Goal: Transaction & Acquisition: Purchase product/service

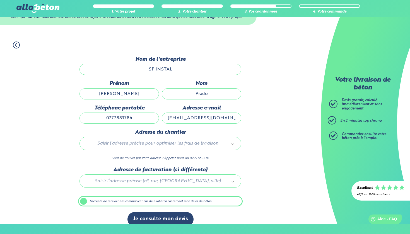
scroll to position [46, 0]
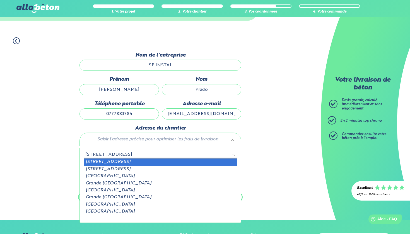
type input "125 grande rue pon"
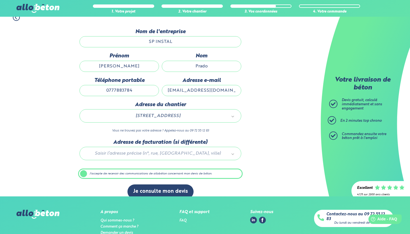
scroll to position [71, 0]
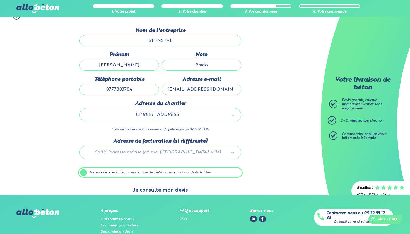
click at [162, 193] on button "Je consulte mon devis" at bounding box center [161, 191] width 66 height 14
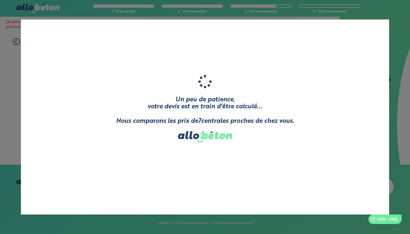
click at [9, 87] on div "Un peu de patience, votre devis est en train d'être calculé... Nous comparons l…" at bounding box center [205, 117] width 410 height 234
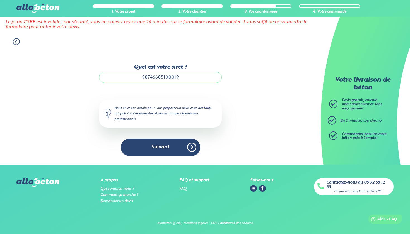
click at [129, 6] on div at bounding box center [123, 6] width 60 height 2
click at [180, 7] on div at bounding box center [192, 6] width 60 height 2
click at [201, 11] on div "2. Votre chantier" at bounding box center [192, 12] width 61 height 4
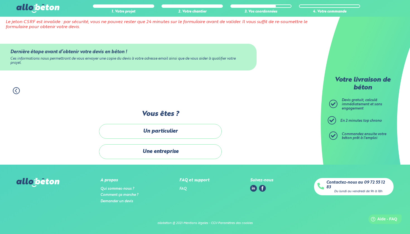
click at [30, 7] on img at bounding box center [37, 8] width 43 height 9
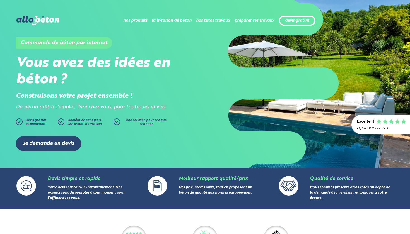
click at [307, 21] on link "devis gratuit" at bounding box center [297, 20] width 24 height 5
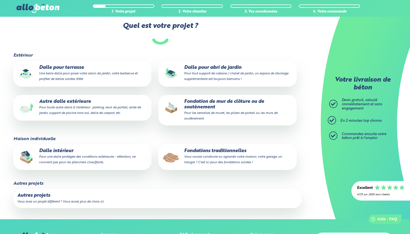
scroll to position [52, 0]
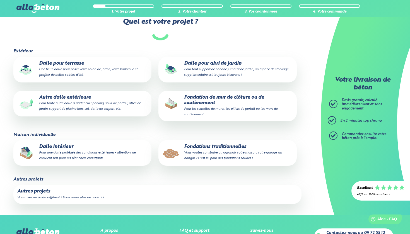
click at [64, 193] on p "Autres projets" at bounding box center [157, 192] width 280 height 6
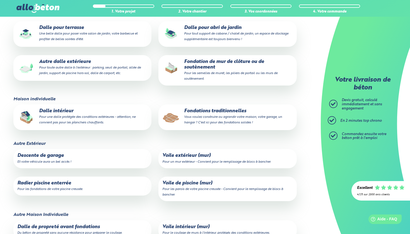
scroll to position [91, 0]
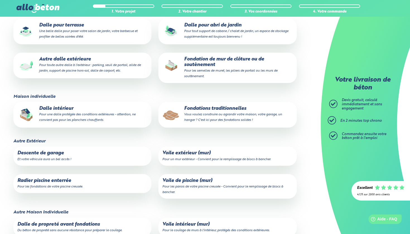
click at [68, 181] on p "Radier piscine enterrée Pour les fondations de votre piscine creusée." at bounding box center [82, 183] width 130 height 11
click at [0, 0] on input "Radier piscine enterrée Pour les fondations de votre piscine creusée." at bounding box center [0, 0] width 0 height 0
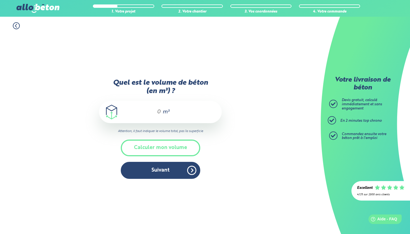
click at [161, 111] on div "m³" at bounding box center [160, 112] width 123 height 22
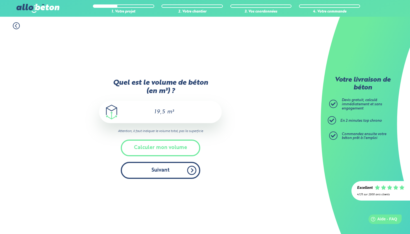
type input "19,5"
click at [147, 174] on button "Suivant" at bounding box center [161, 170] width 80 height 17
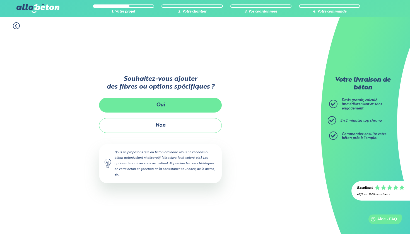
click at [168, 106] on button "Oui" at bounding box center [160, 105] width 123 height 15
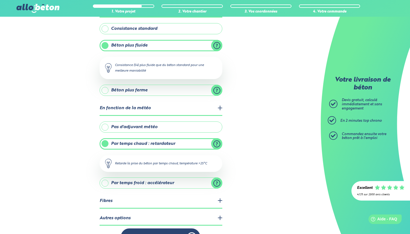
click at [107, 127] on label "Pas d'adjuvant météo" at bounding box center [161, 127] width 123 height 11
click at [0, 0] on input "Pas d'adjuvant météo" at bounding box center [0, 0] width 0 height 0
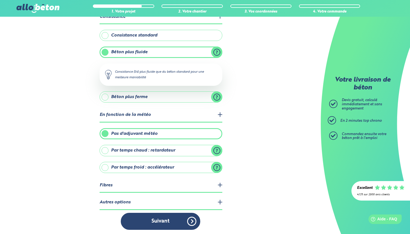
click at [117, 201] on legend "Autres options" at bounding box center [161, 203] width 123 height 14
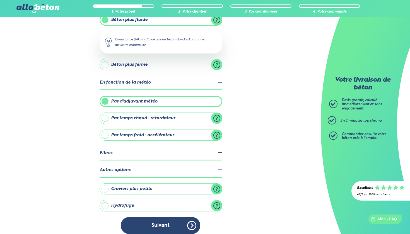
scroll to position [76, 0]
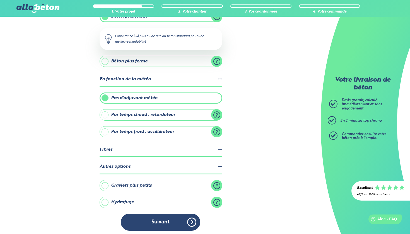
click at [107, 201] on label "Hydrofuge" at bounding box center [161, 202] width 123 height 11
click at [0, 0] on input "Hydrofuge" at bounding box center [0, 0] width 0 height 0
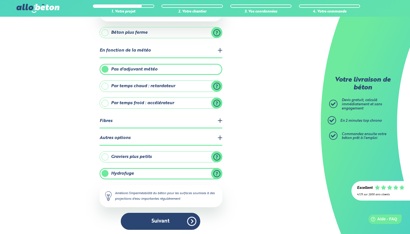
scroll to position [105, 0]
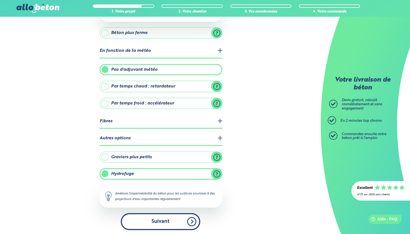
click at [174, 219] on button "Suivant" at bounding box center [161, 221] width 80 height 17
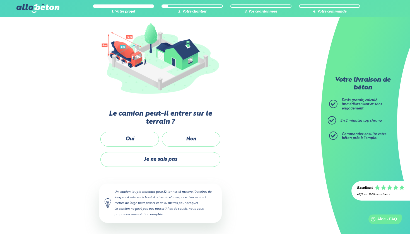
scroll to position [61, 0]
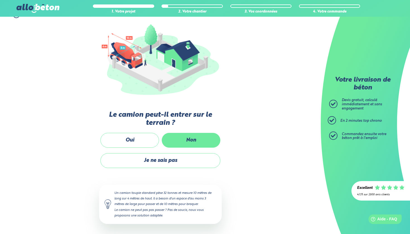
click at [189, 141] on label "Non" at bounding box center [191, 140] width 59 height 15
click at [0, 0] on input "Non" at bounding box center [0, 0] width 0 height 0
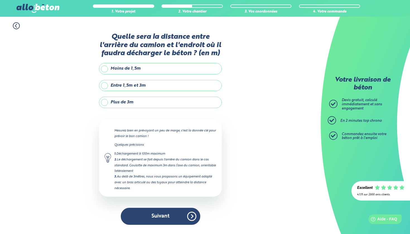
click at [107, 102] on label "Plus de 3m" at bounding box center [160, 102] width 123 height 11
click at [0, 0] on input "Plus de 3m" at bounding box center [0, 0] width 0 height 0
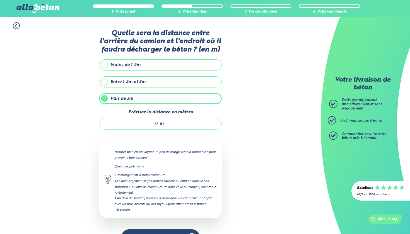
click at [157, 124] on input "Précisez la distance en mètres" at bounding box center [131, 124] width 53 height 6
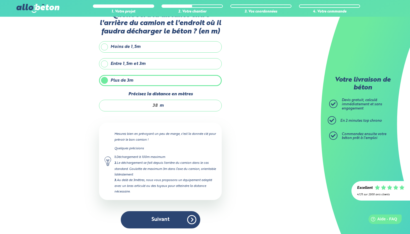
scroll to position [18, 0]
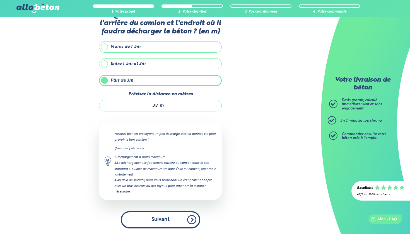
type input "38"
click at [160, 225] on button "Suivant" at bounding box center [161, 219] width 80 height 17
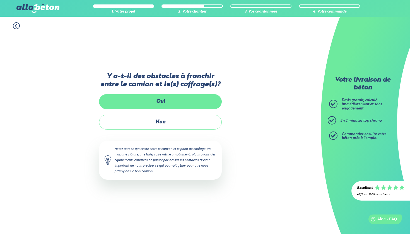
click at [166, 102] on label "Oui" at bounding box center [160, 101] width 123 height 15
click at [0, 0] on input "Oui" at bounding box center [0, 0] width 0 height 0
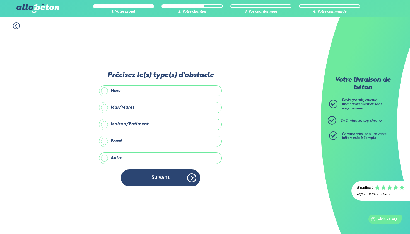
click at [106, 124] on label "Maison/Batiment" at bounding box center [160, 124] width 123 height 11
click at [0, 0] on input "Maison/Batiment" at bounding box center [0, 0] width 0 height 0
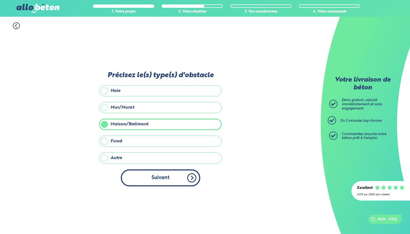
click at [149, 173] on button "Suivant" at bounding box center [161, 178] width 80 height 17
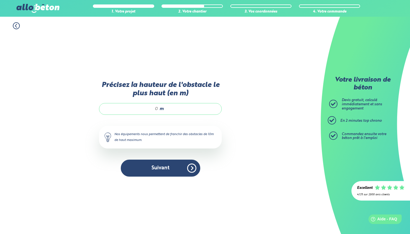
click at [154, 109] on input "Précisez la hauteur de l'obstacle le plus haut (en m)" at bounding box center [131, 109] width 53 height 6
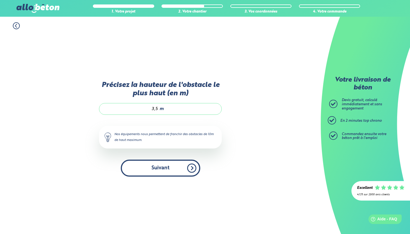
type input "3,5"
click at [166, 167] on button "Suivant" at bounding box center [161, 168] width 80 height 17
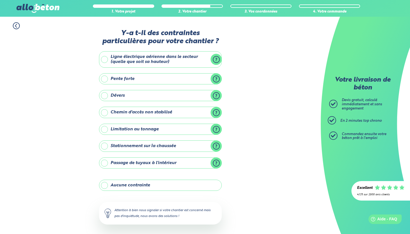
click at [106, 184] on label "Aucune contrainte" at bounding box center [160, 185] width 123 height 11
click at [0, 0] on input "Aucune contrainte" at bounding box center [0, 0] width 0 height 0
click at [106, 184] on label "Aucune contrainte" at bounding box center [160, 185] width 123 height 11
click at [0, 0] on input "Aucune contrainte" at bounding box center [0, 0] width 0 height 0
click at [106, 184] on label "Aucune contrainte" at bounding box center [160, 185] width 123 height 11
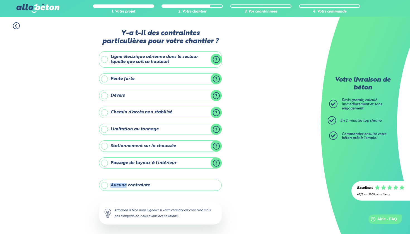
click at [0, 0] on input "Aucune contrainte" at bounding box center [0, 0] width 0 height 0
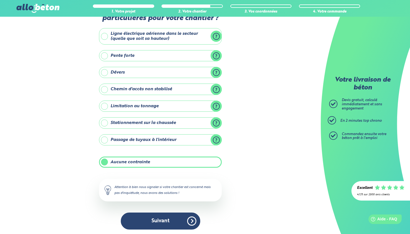
scroll to position [23, 0]
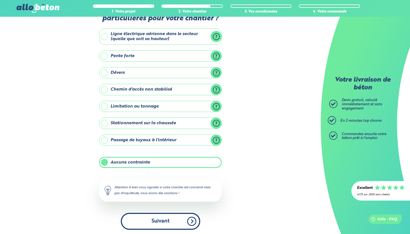
click at [188, 222] on button "Suivant" at bounding box center [161, 221] width 80 height 17
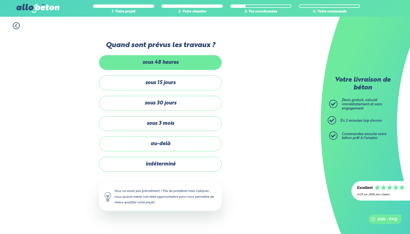
click at [170, 66] on label "sous 48 heures" at bounding box center [160, 62] width 123 height 15
click at [0, 0] on input "sous 48 heures" at bounding box center [0, 0] width 0 height 0
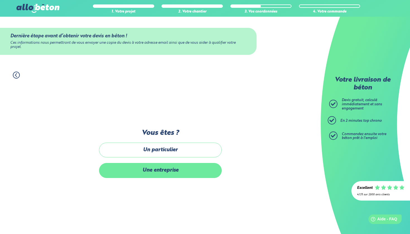
click at [168, 168] on label "Une entreprise" at bounding box center [160, 170] width 123 height 15
click at [0, 0] on input "Une entreprise" at bounding box center [0, 0] width 0 height 0
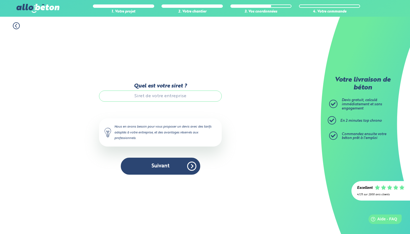
click at [172, 96] on input "Quel est votre siret ?" at bounding box center [160, 96] width 123 height 11
paste input "987 466 851 00019"
type input "987 466 851 00019"
click at [167, 155] on div "Quel est votre siret ? 987 466 851 00019 Le N° de SIRET saisi n’est pas reconnu…" at bounding box center [160, 129] width 123 height 92
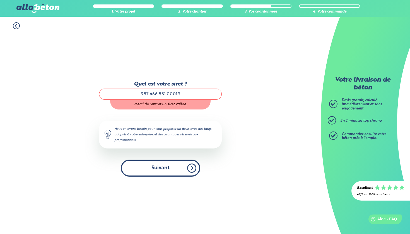
click at [169, 173] on button "Suivant" at bounding box center [161, 168] width 80 height 17
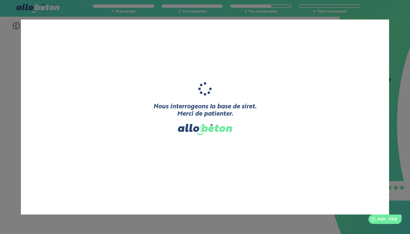
type input "SP INSTAL"
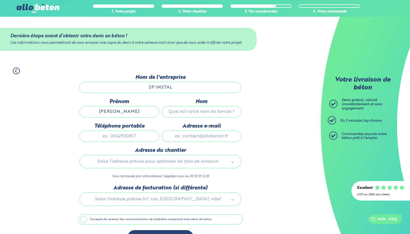
type input "Samuel"
type input "Prado"
type input "0777883784"
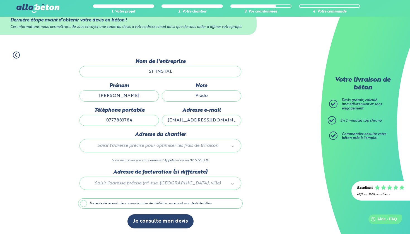
scroll to position [19, 0]
type input "spinstal.prado@gmail.com"
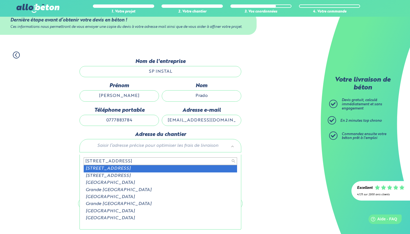
type input "125 grande rue pont"
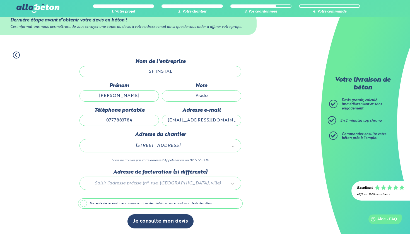
click at [153, 183] on div at bounding box center [160, 182] width 165 height 27
click at [196, 204] on label "J'accepte de recevoir des communications de allobéton concernant mon devis de b…" at bounding box center [160, 204] width 165 height 11
click at [0, 0] on input "J'accepte de recevoir des communications de allobéton concernant mon devis de b…" at bounding box center [0, 0] width 0 height 0
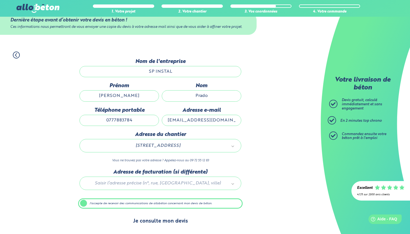
click at [181, 219] on button "Je consulte mon devis" at bounding box center [161, 222] width 66 height 14
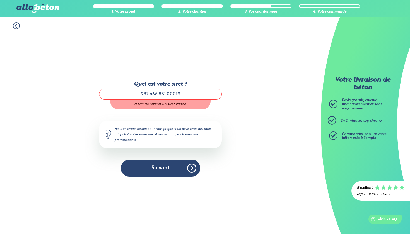
click at [148, 95] on input "987 466 851 00019" at bounding box center [160, 94] width 123 height 11
click at [149, 95] on input "987 466 851 00019" at bounding box center [160, 94] width 123 height 11
click at [158, 93] on input "987466 851 00019" at bounding box center [160, 94] width 123 height 11
click at [165, 92] on input "987466851 00019" at bounding box center [160, 94] width 123 height 11
type input "98746685100019"
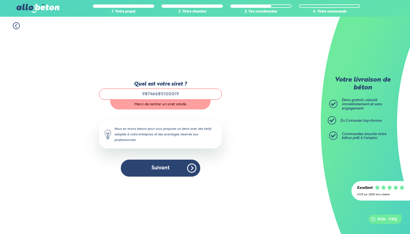
click button "Je consulte mon devis" at bounding box center [0, 0] width 0 height 0
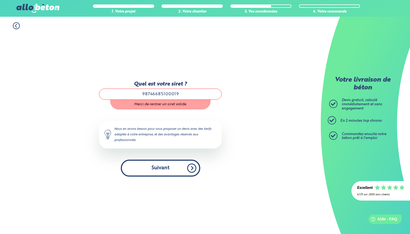
click at [177, 170] on button "Suivant" at bounding box center [161, 168] width 80 height 17
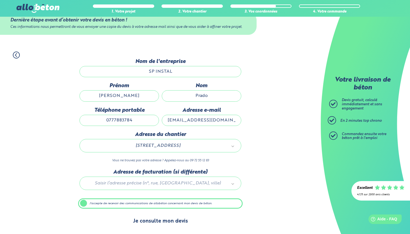
scroll to position [19, 0]
click at [171, 219] on button "Je consulte mon devis" at bounding box center [161, 222] width 66 height 14
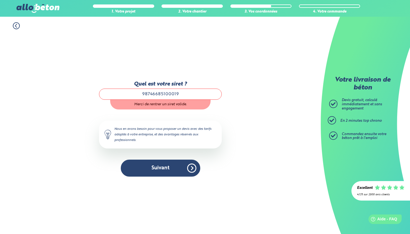
drag, startPoint x: 182, startPoint y: 89, endPoint x: 166, endPoint y: 93, distance: 16.6
click at [166, 93] on input "98746685100019" at bounding box center [160, 94] width 123 height 11
click at [194, 95] on input "98746685100019" at bounding box center [160, 94] width 123 height 11
drag, startPoint x: 194, startPoint y: 95, endPoint x: 140, endPoint y: 96, distance: 54.1
click at [140, 96] on input "98746685100019" at bounding box center [160, 94] width 123 height 11
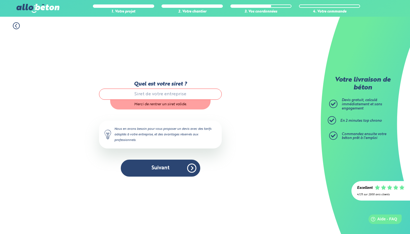
paste input "987 466 851 00019"
type input "987 466 851 00019"
click button "Je consulte mon devis" at bounding box center [0, 0] width 0 height 0
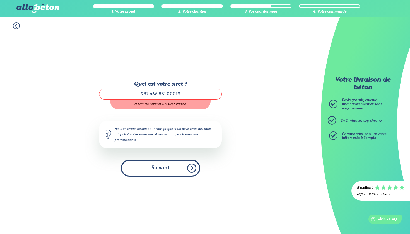
click at [160, 167] on button "Suivant" at bounding box center [161, 168] width 80 height 17
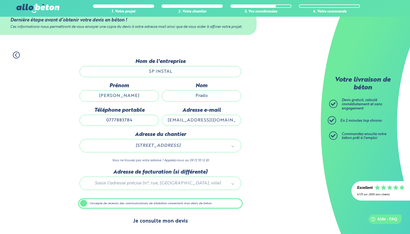
scroll to position [19, 0]
click at [166, 221] on button "Je consulte mon devis" at bounding box center [161, 222] width 66 height 14
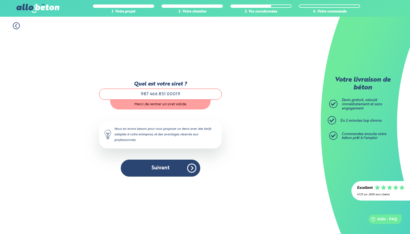
drag, startPoint x: 185, startPoint y: 95, endPoint x: 126, endPoint y: 96, distance: 58.9
click at [126, 96] on input "987 466 851 00019" at bounding box center [160, 94] width 123 height 11
paste input "987 466 851 00019"
type input "987 466 851 00019"
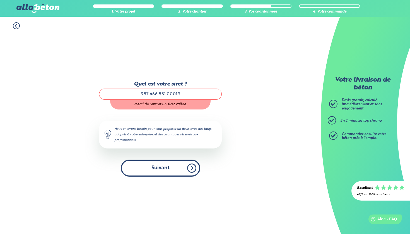
click at [145, 162] on button "Suivant" at bounding box center [161, 168] width 80 height 17
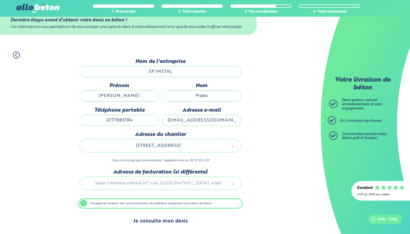
scroll to position [19, 0]
click at [167, 223] on button "Je consulte mon devis" at bounding box center [161, 222] width 66 height 14
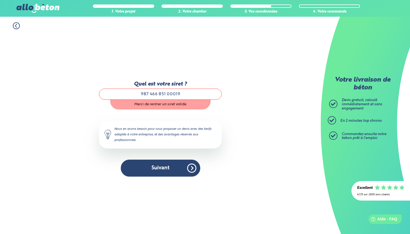
drag, startPoint x: 189, startPoint y: 93, endPoint x: 118, endPoint y: 96, distance: 71.2
click at [117, 96] on input "987 466 851 00019" at bounding box center [160, 94] width 123 height 11
paste input "98746685100019"
type input "98746685100019"
click button "Je consulte mon devis" at bounding box center [0, 0] width 0 height 0
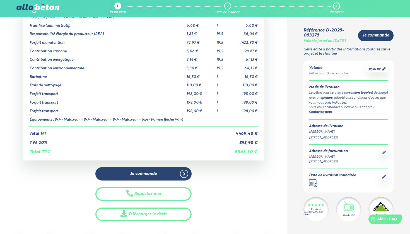
scroll to position [63, 0]
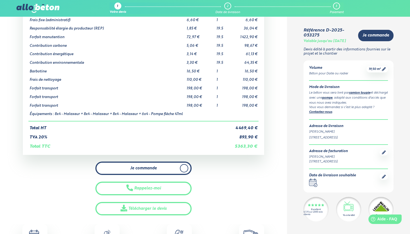
click at [187, 166] on span at bounding box center [184, 168] width 8 height 8
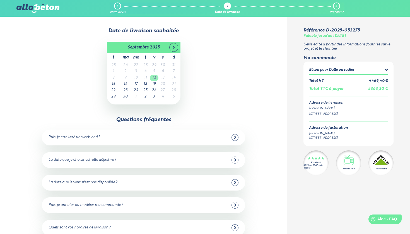
click at [155, 77] on td "12" at bounding box center [154, 78] width 9 height 6
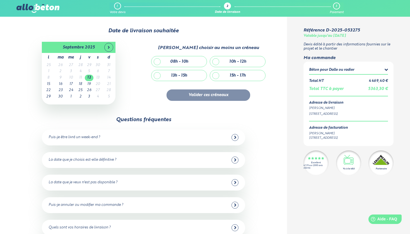
click at [159, 59] on div "08h - 10h" at bounding box center [178, 61] width 55 height 11
checkbox input "true"
click at [217, 95] on button "Valider ces créneaux" at bounding box center [209, 95] width 84 height 11
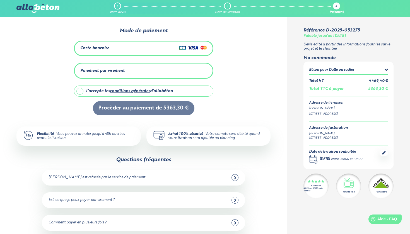
click at [387, 71] on icon at bounding box center [387, 70] width 4 height 6
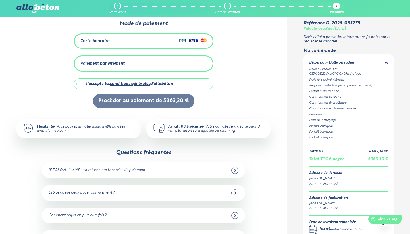
scroll to position [9, 0]
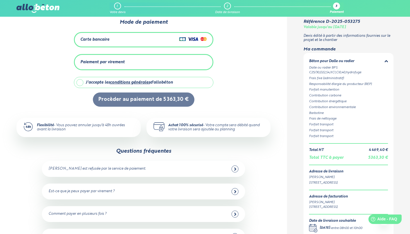
click at [386, 64] on icon at bounding box center [387, 62] width 4 height 6
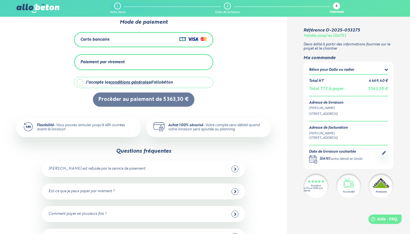
click at [386, 67] on icon at bounding box center [387, 70] width 4 height 6
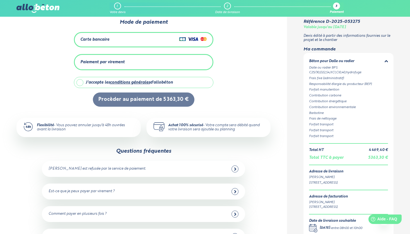
click at [355, 87] on div "Responsabilité élargie du producteur (REP)" at bounding box center [348, 84] width 79 height 5
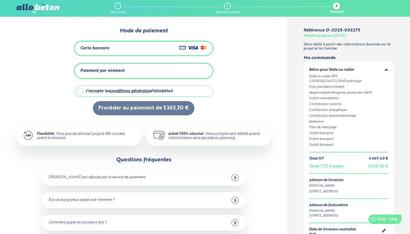
scroll to position [0, 0]
click at [295, 77] on div "Référence D-2025-053275 Valable jusqu'au [DATE] [PERSON_NAME] édité à partir de…" at bounding box center [348, 152] width 123 height 271
